Goal: Transaction & Acquisition: Purchase product/service

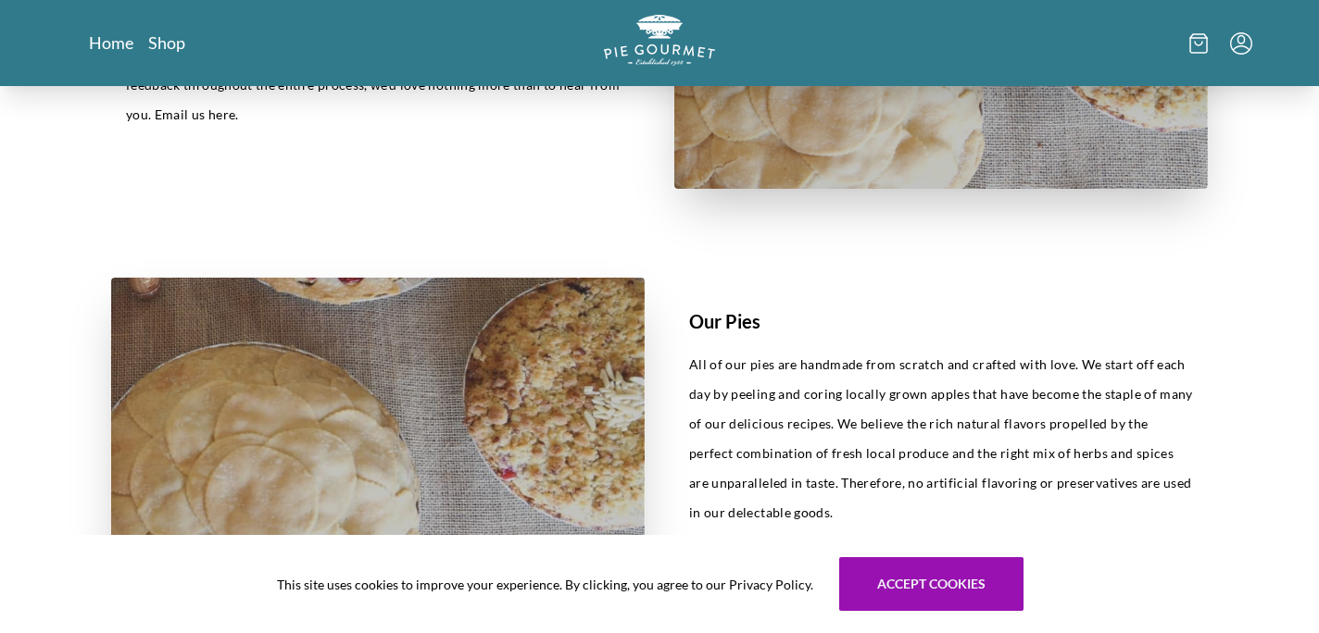
scroll to position [723, 0]
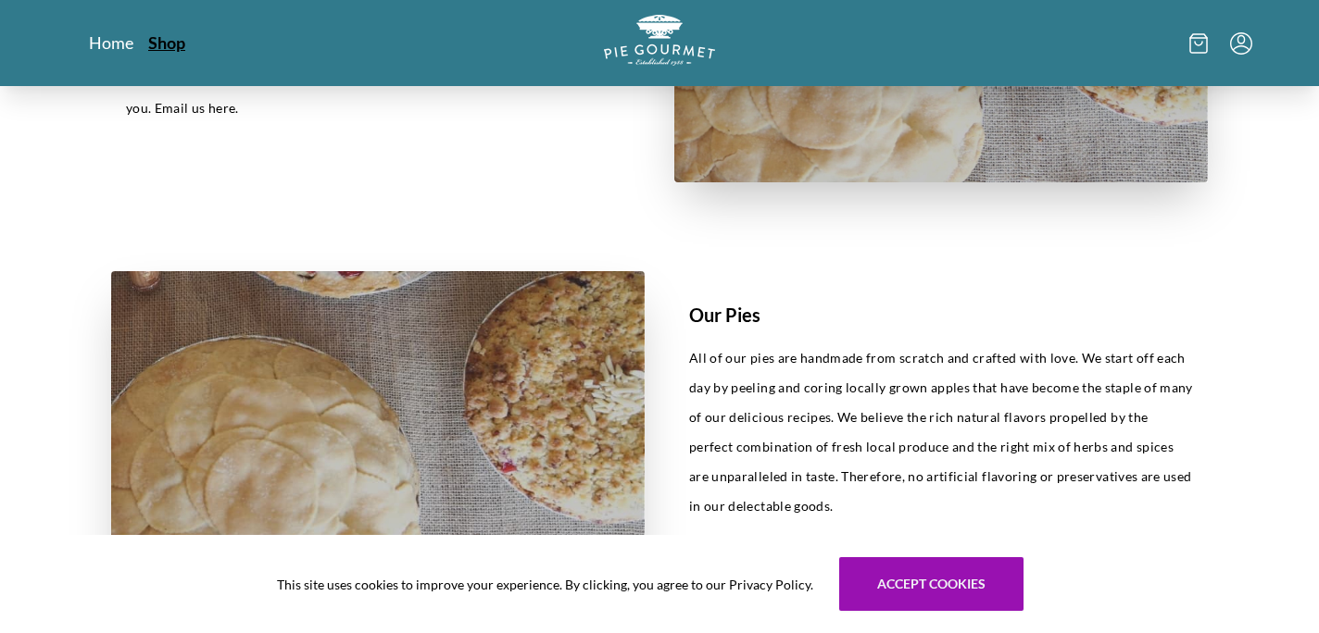
click at [162, 42] on link "Shop" at bounding box center [166, 42] width 37 height 22
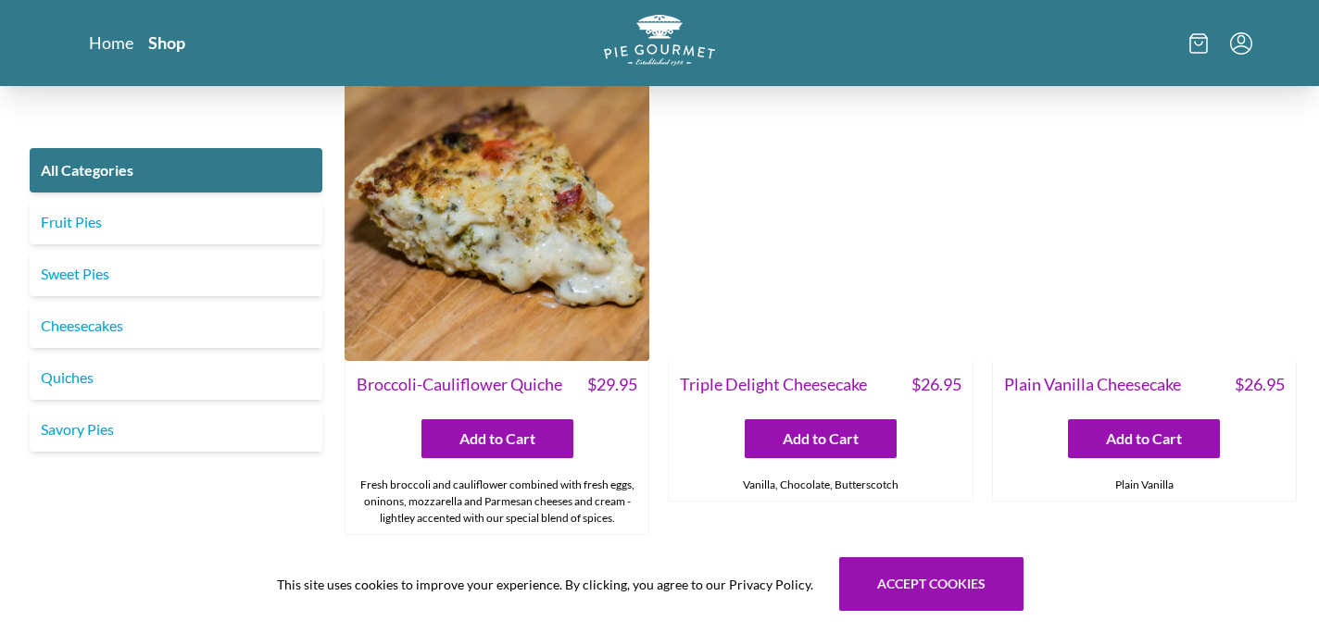
scroll to position [3144, 0]
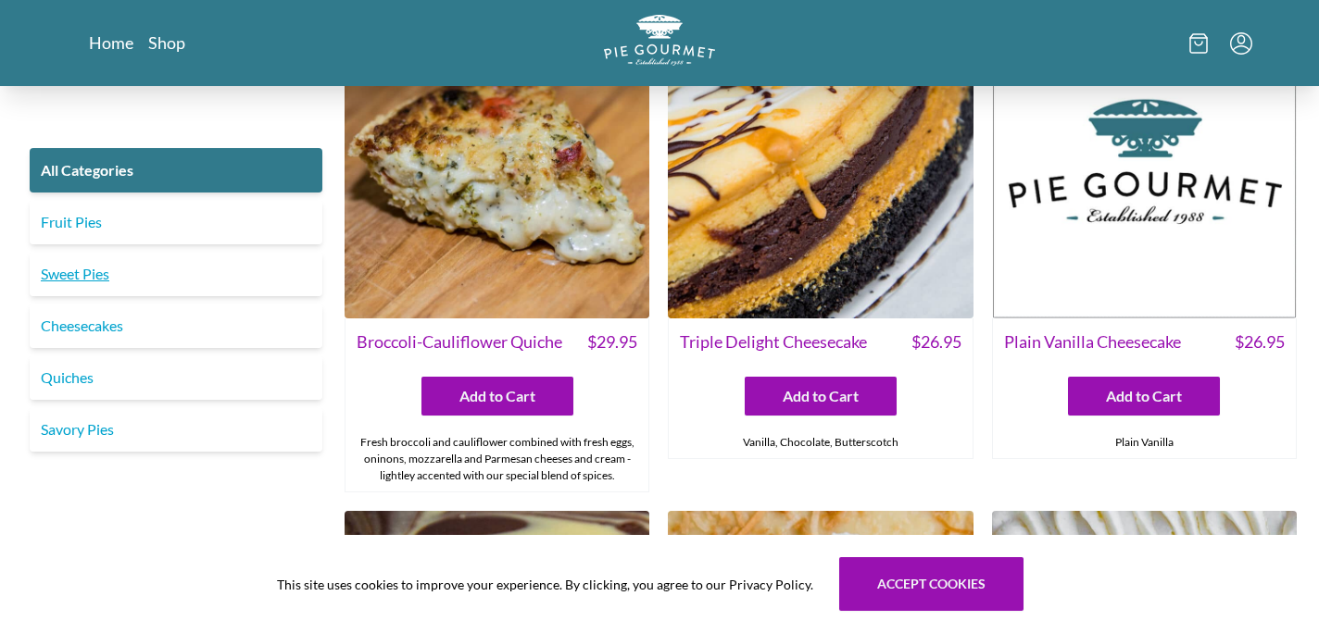
click at [79, 274] on link "Sweet Pies" at bounding box center [176, 274] width 293 height 44
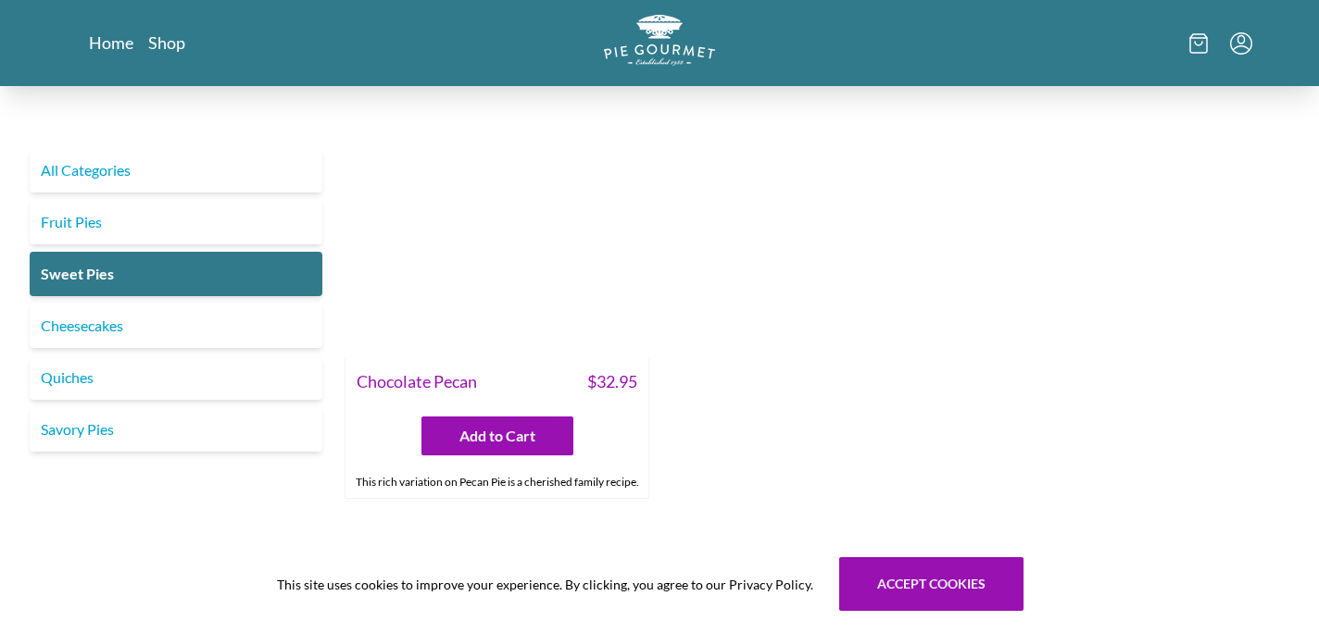
scroll to position [1002, 0]
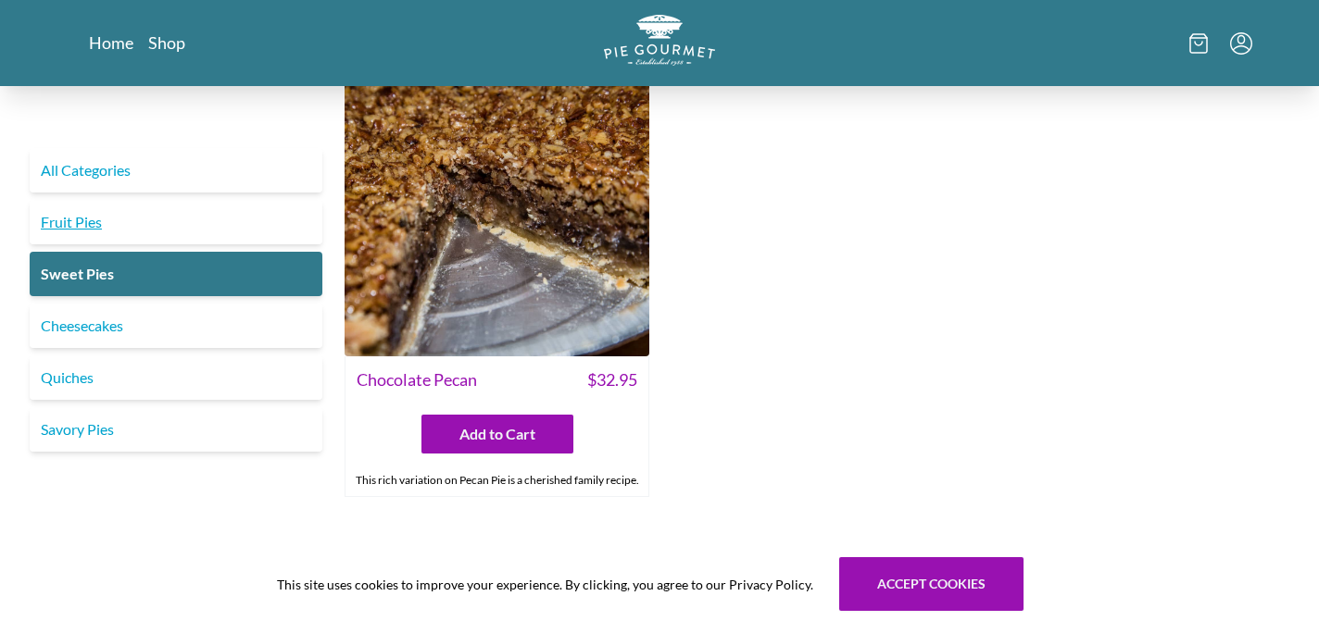
click at [178, 230] on link "Fruit Pies" at bounding box center [176, 222] width 293 height 44
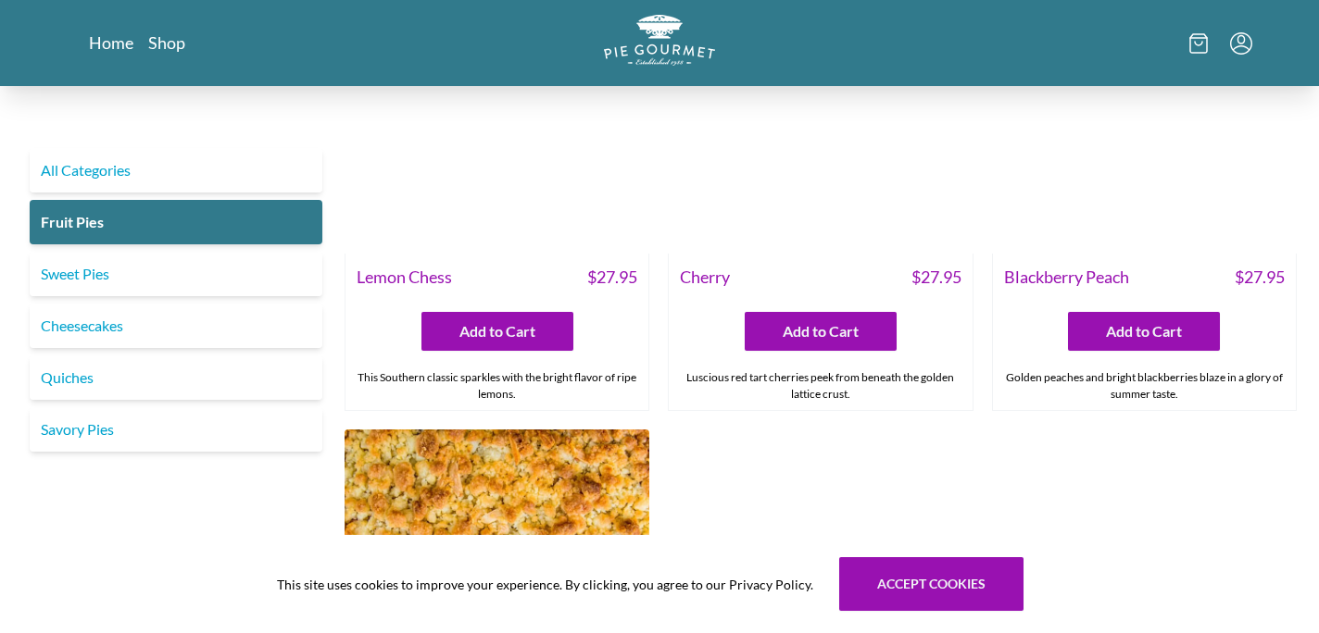
scroll to position [616, 0]
